Goal: Task Accomplishment & Management: Use online tool/utility

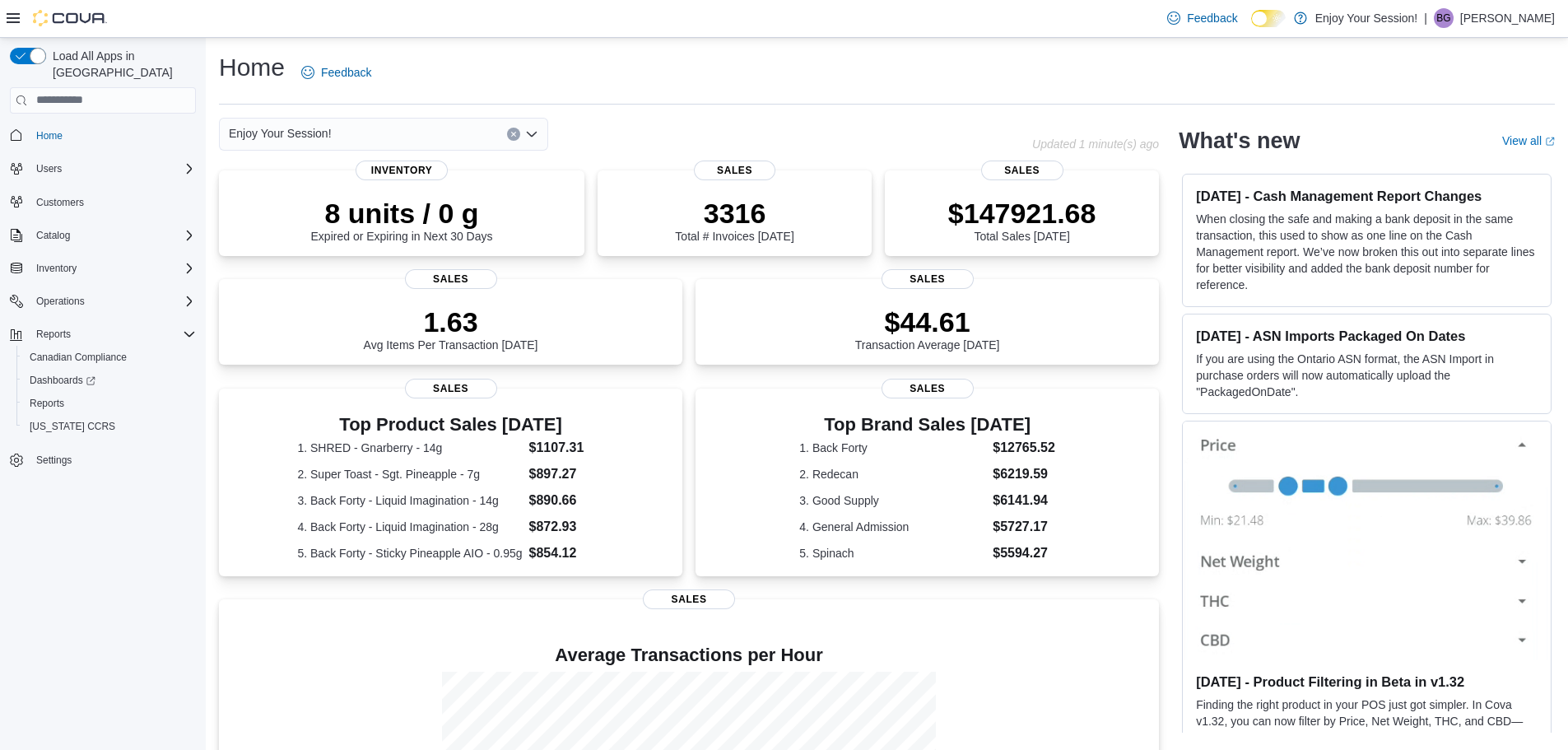
click at [12, 23] on icon at bounding box center [13, 18] width 14 height 10
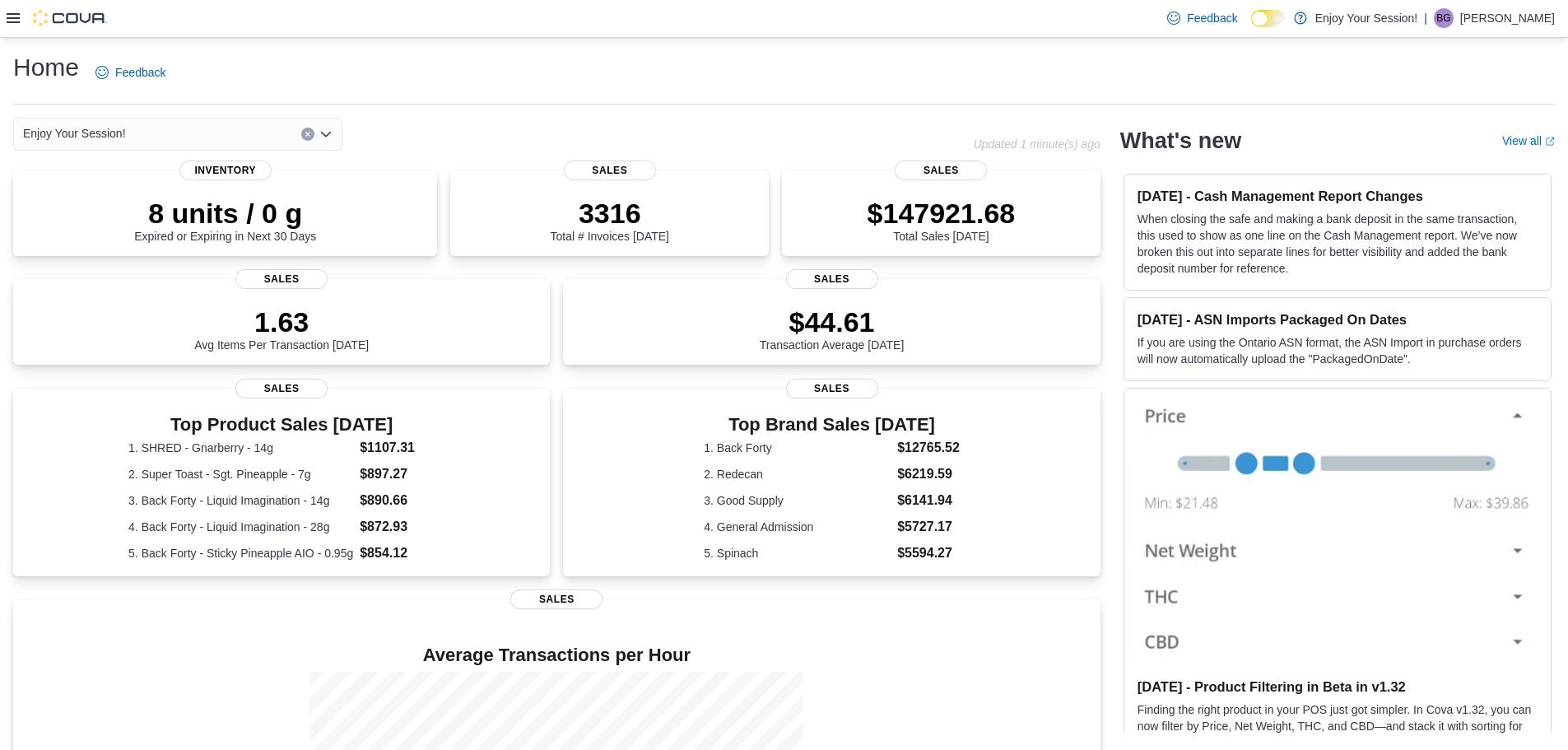
click at [8, 21] on icon at bounding box center [13, 18] width 14 height 14
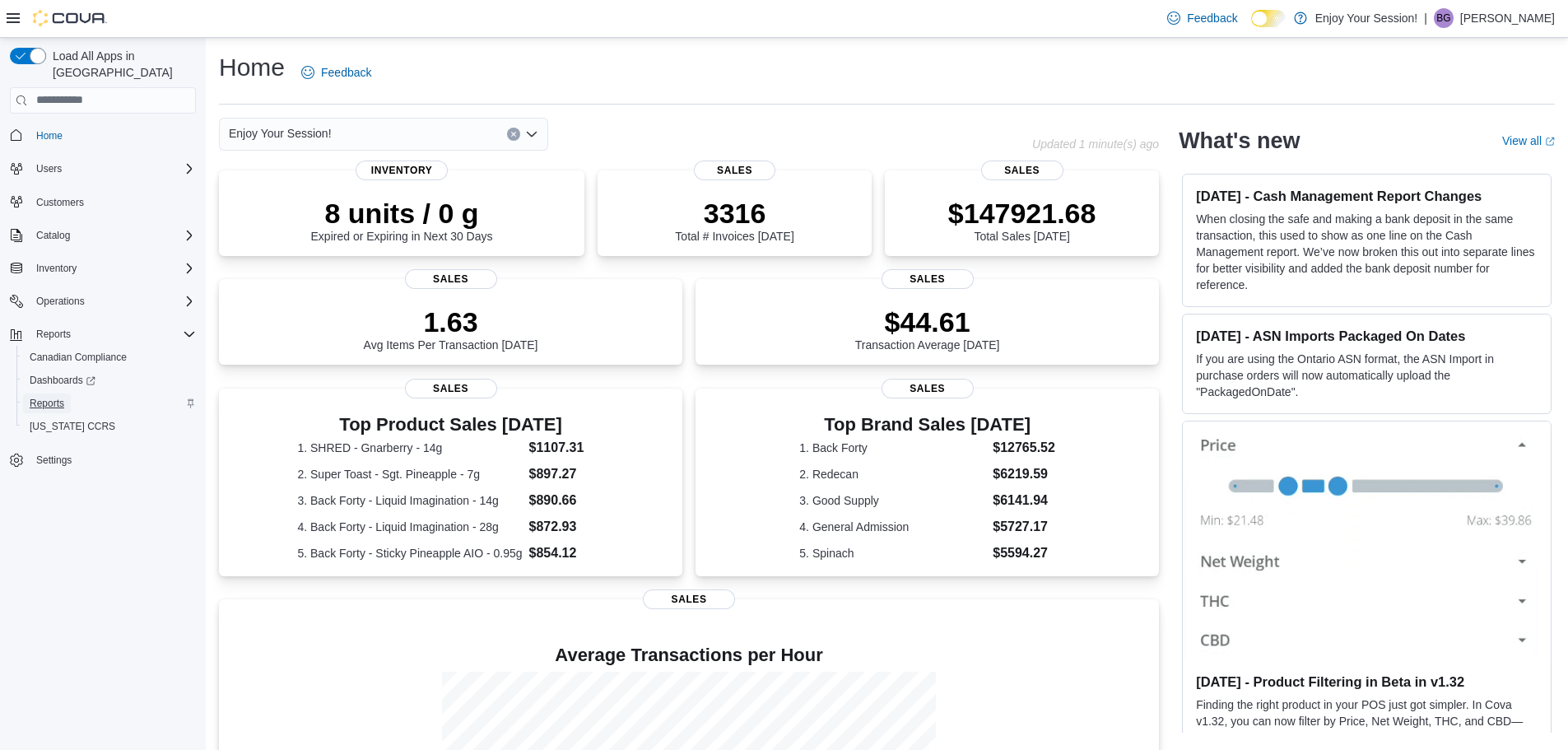
click at [45, 397] on span "Reports" at bounding box center [47, 403] width 34 height 14
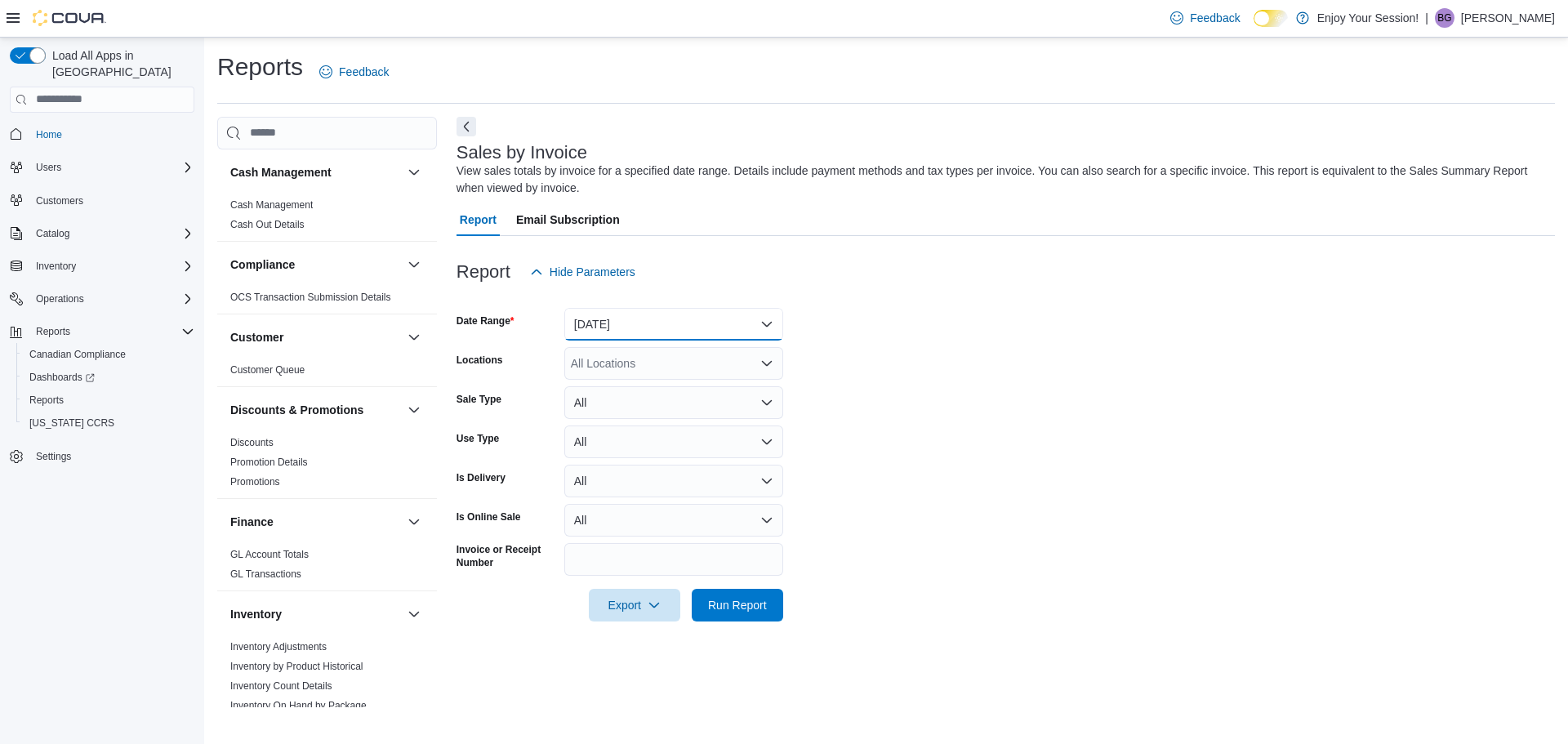
click at [622, 322] on button "[DATE]" at bounding box center [674, 324] width 219 height 32
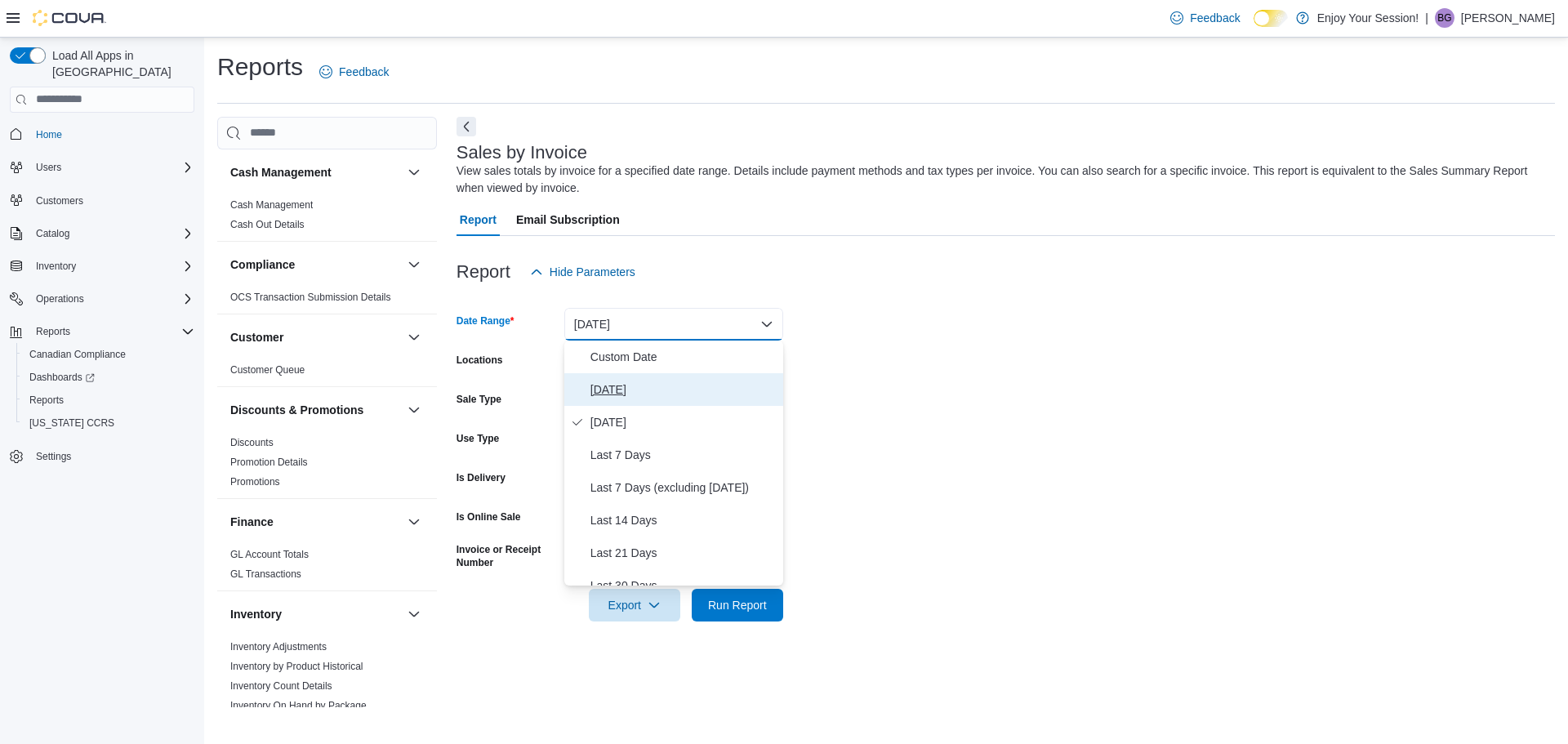
click at [631, 383] on span "[DATE]" at bounding box center [684, 390] width 186 height 20
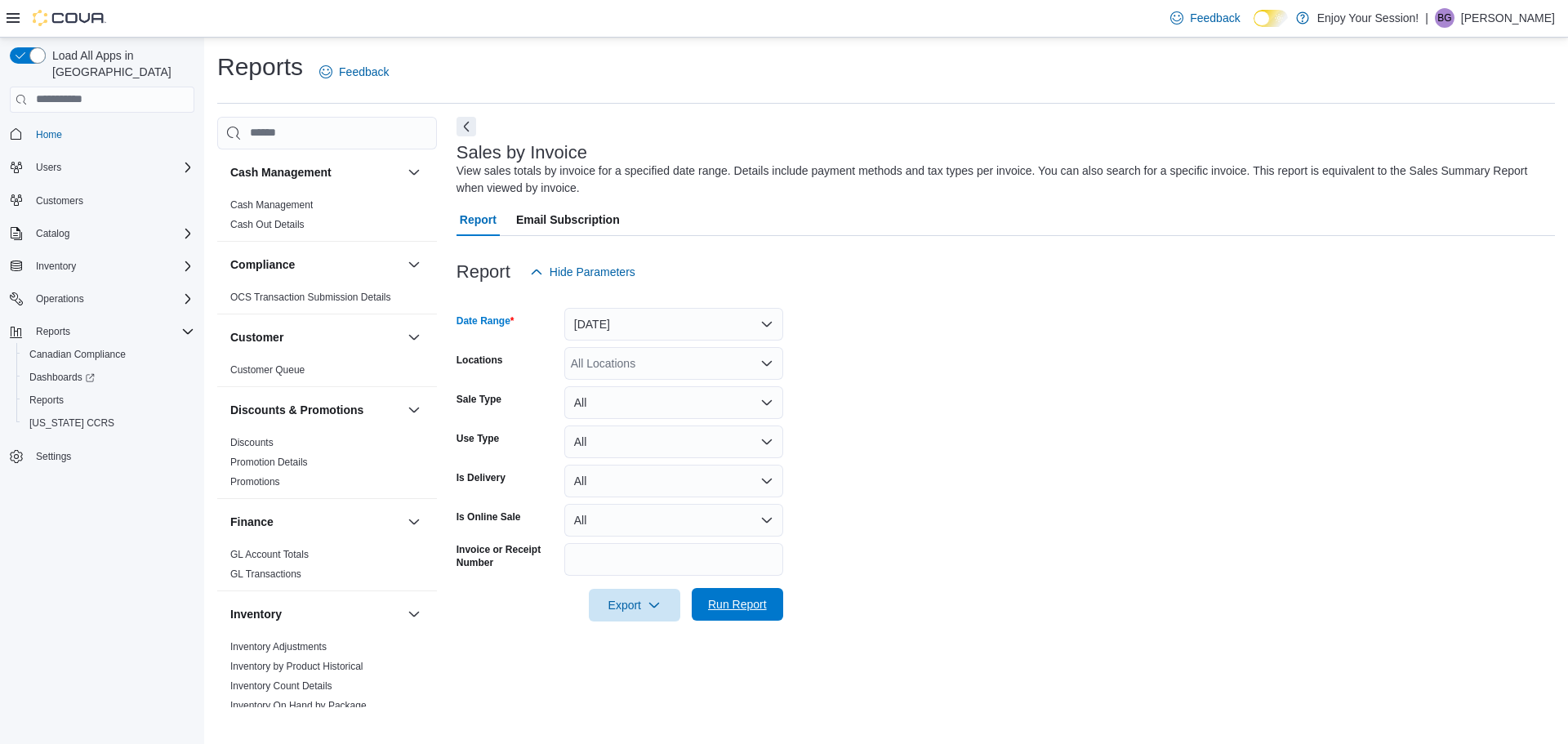
click at [721, 597] on span "Run Report" at bounding box center [737, 604] width 59 height 16
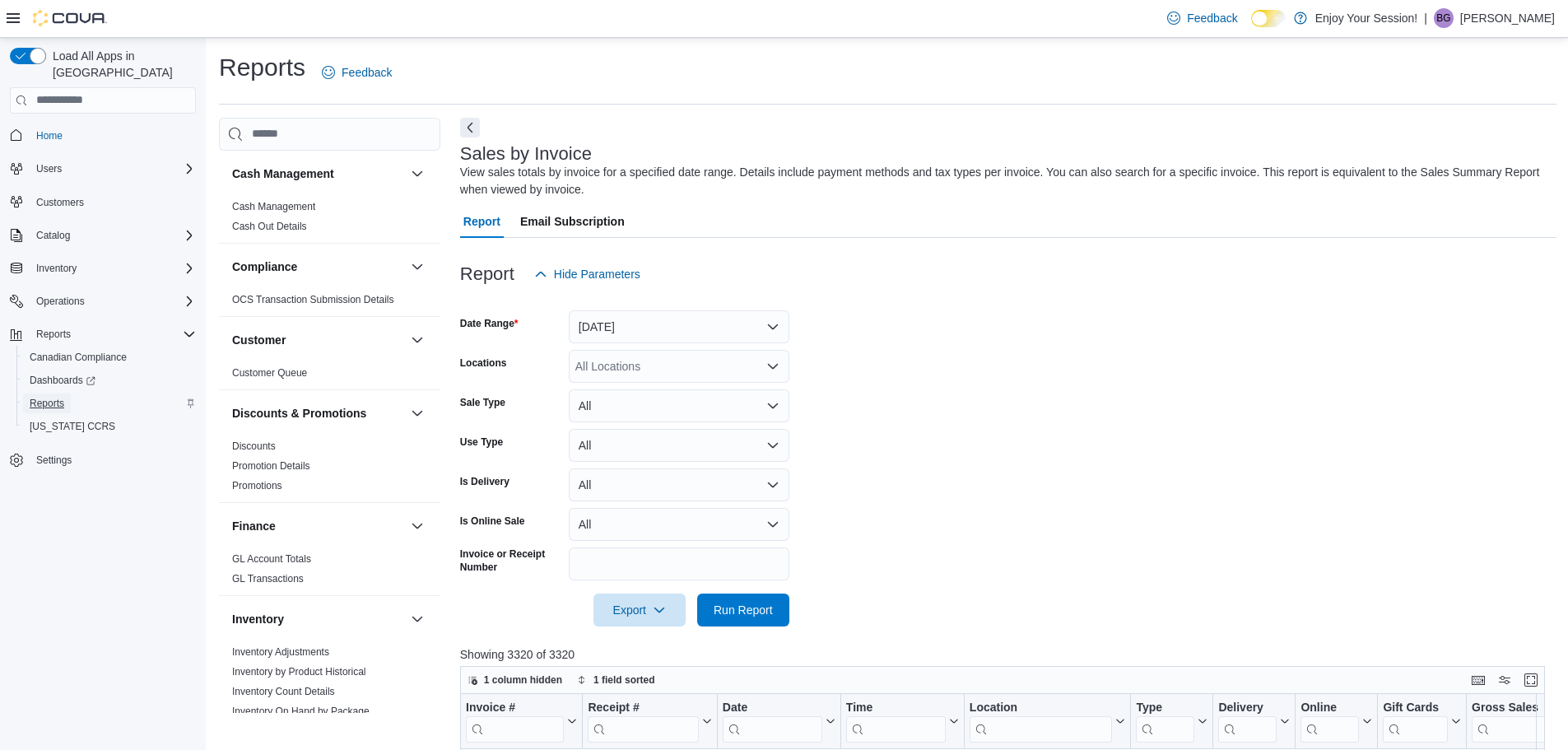
click at [51, 397] on span "Reports" at bounding box center [47, 403] width 34 height 14
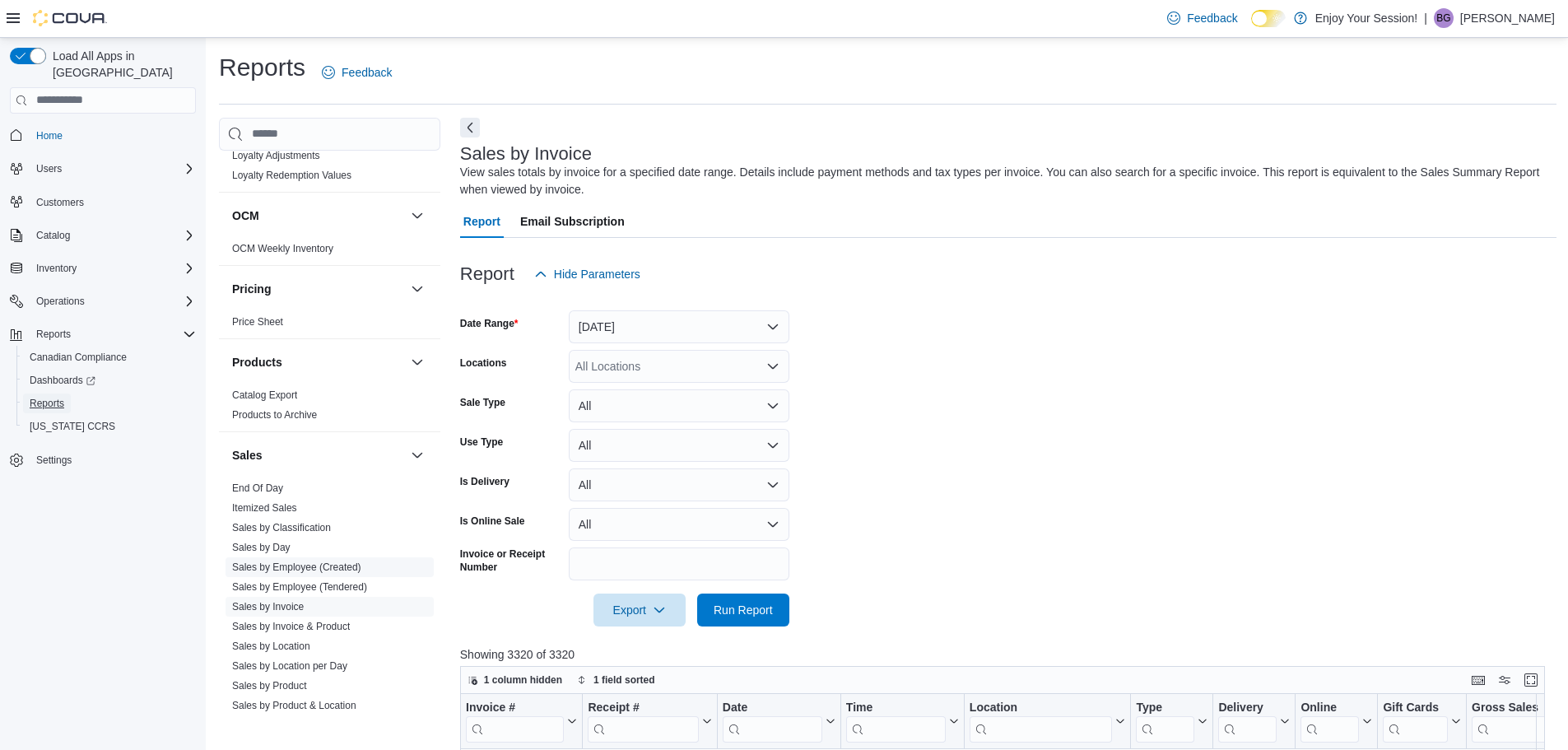
scroll to position [823, 0]
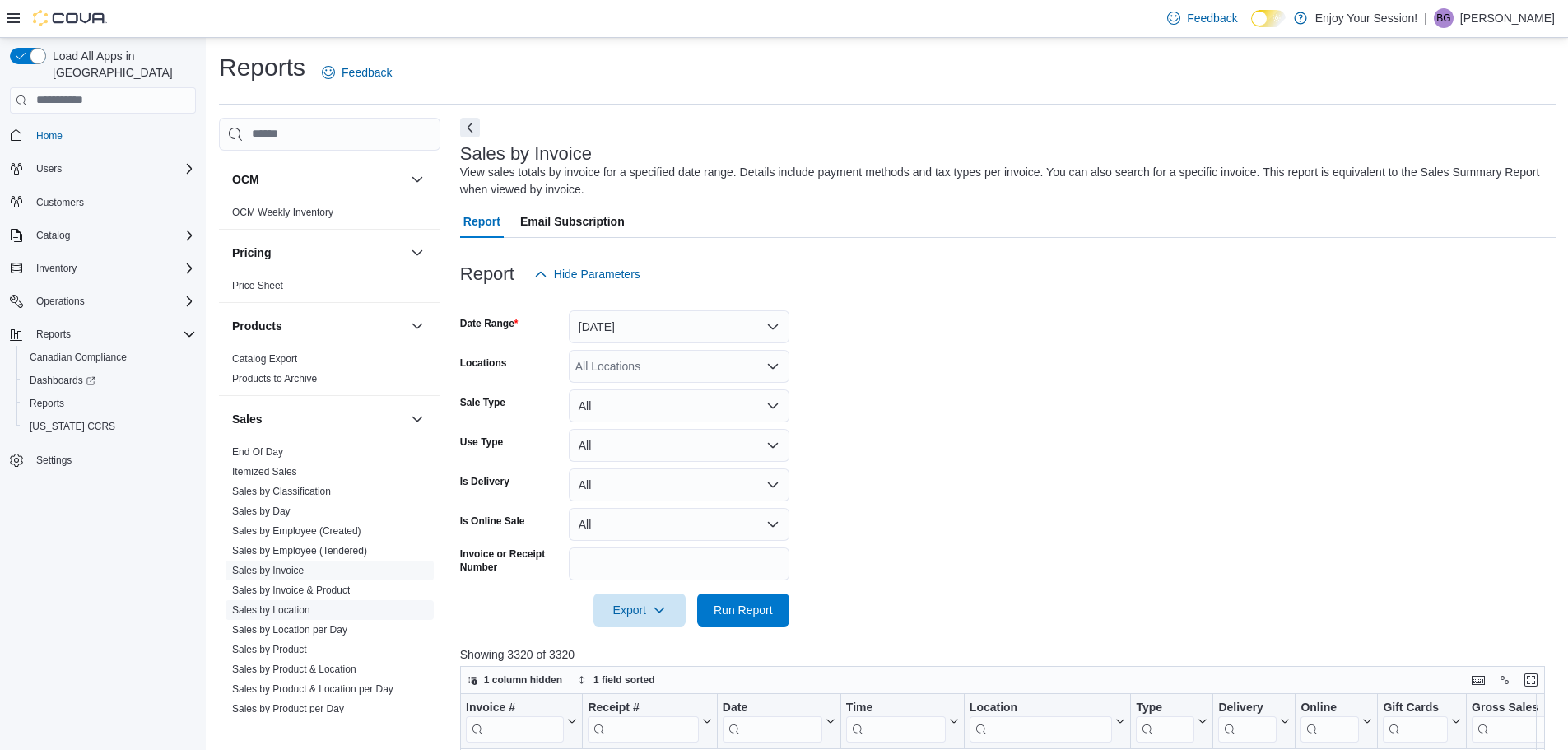
click at [262, 600] on span "Sales by Location" at bounding box center [330, 610] width 209 height 20
click at [263, 606] on link "Sales by Location" at bounding box center [271, 610] width 79 height 12
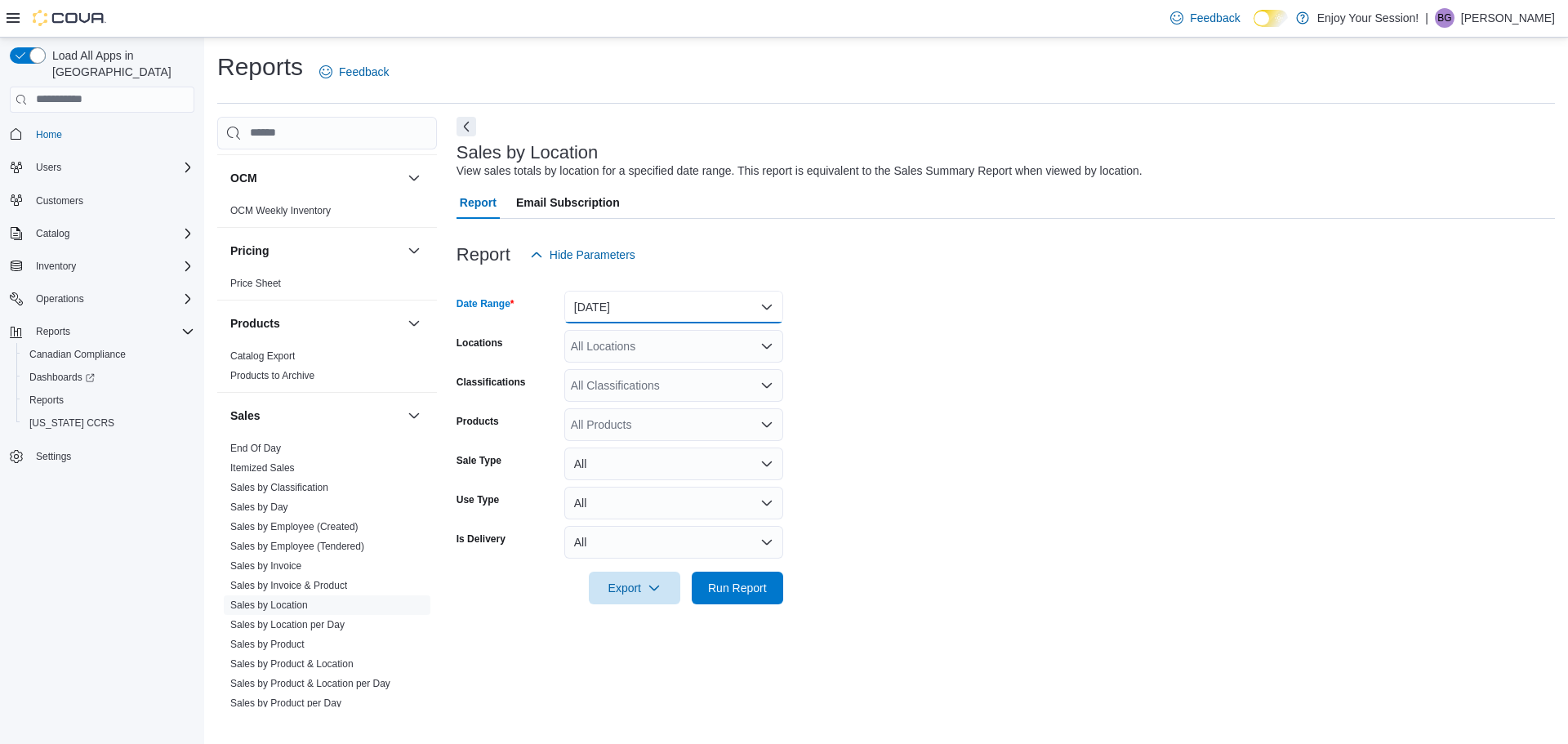
click at [611, 312] on button "[DATE]" at bounding box center [674, 307] width 219 height 32
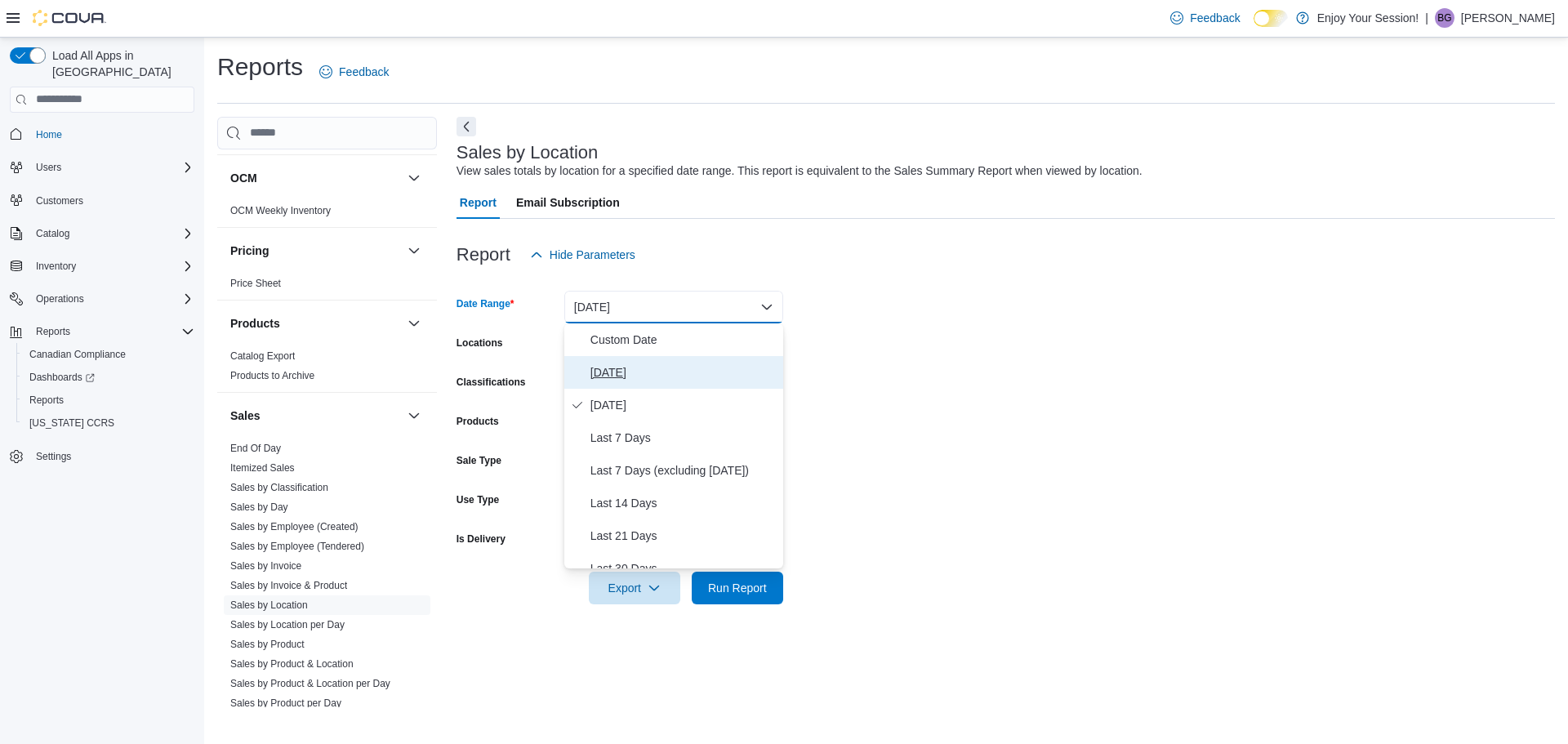
click at [603, 366] on span "[DATE]" at bounding box center [684, 373] width 186 height 20
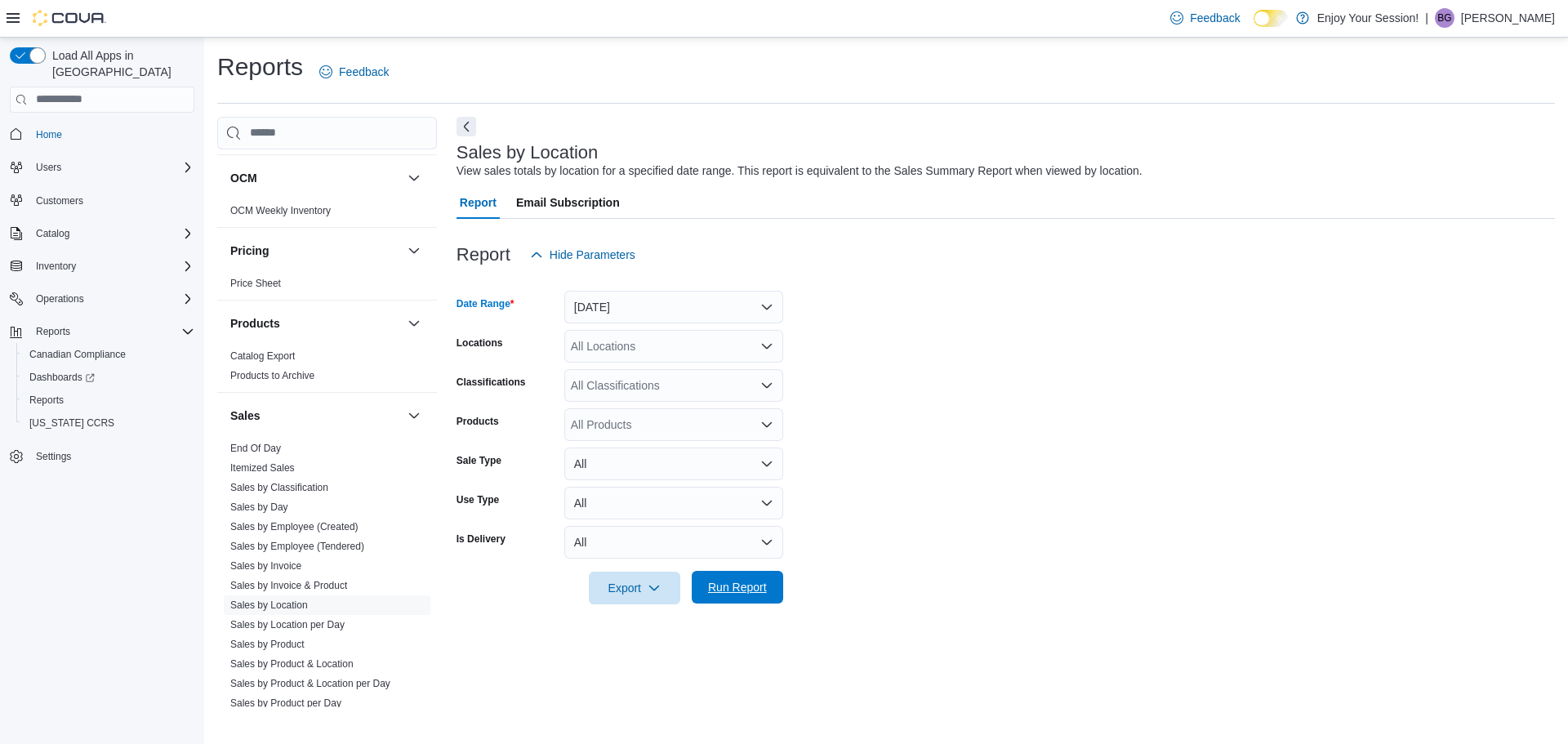
click at [746, 590] on span "Run Report" at bounding box center [737, 587] width 59 height 16
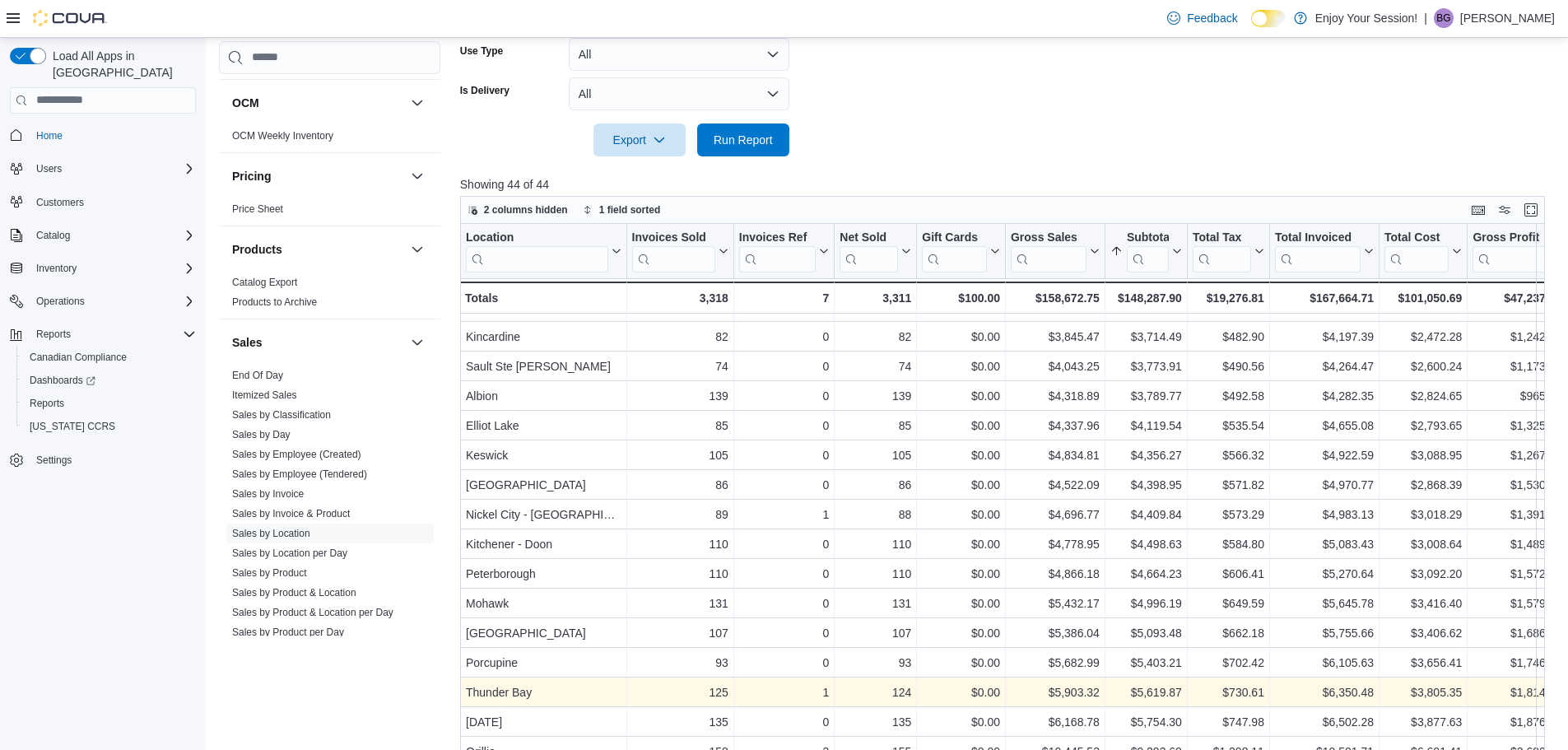
scroll to position [511, 0]
